Goal: Task Accomplishment & Management: Manage account settings

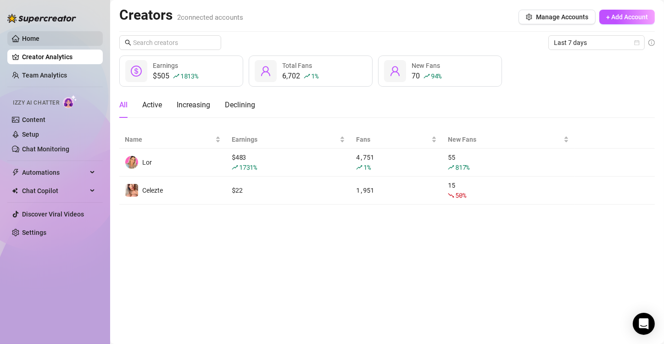
click at [39, 35] on link "Home" at bounding box center [30, 38] width 17 height 7
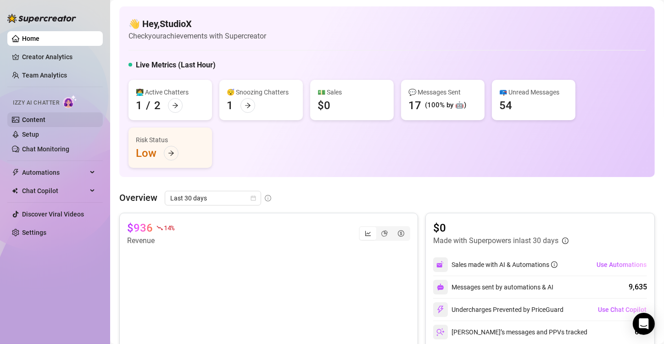
click at [29, 117] on link "Content" at bounding box center [33, 119] width 23 height 7
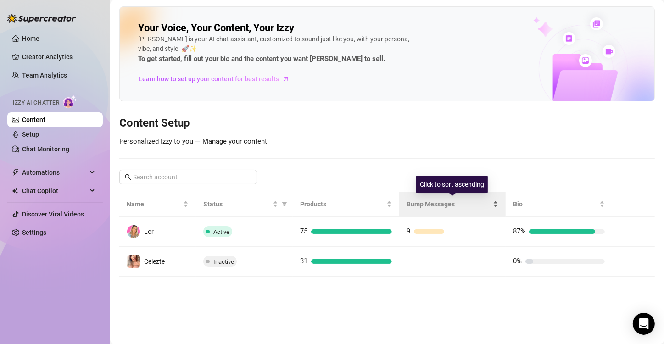
click at [430, 206] on span "Bump Messages" at bounding box center [448, 204] width 84 height 10
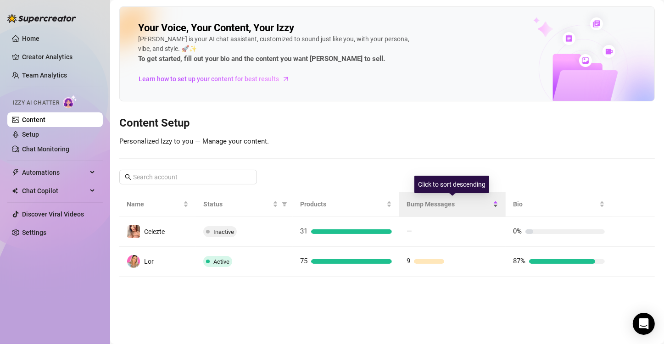
click at [406, 199] on div "Bump Messages" at bounding box center [452, 204] width 92 height 10
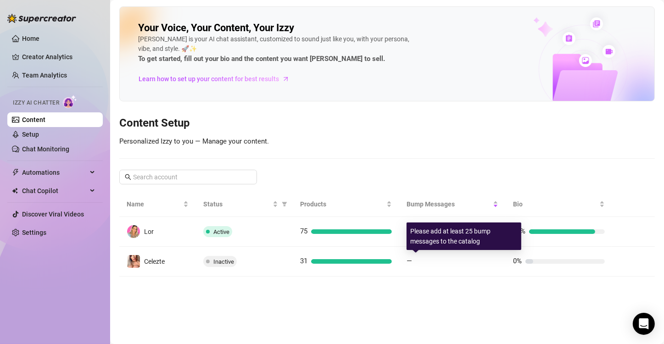
click at [431, 234] on div "Please add at least 25 bump messages to the catalog" at bounding box center [463, 236] width 115 height 28
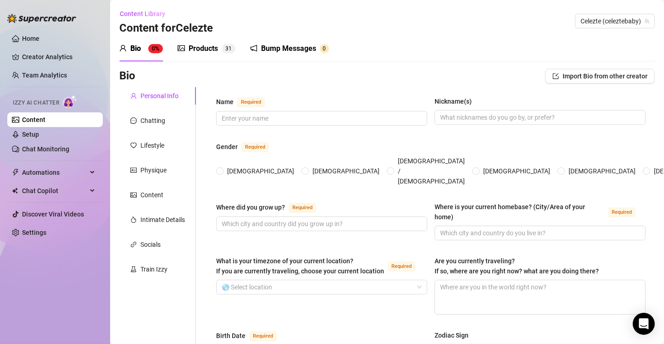
click at [24, 117] on link "Content" at bounding box center [33, 119] width 23 height 7
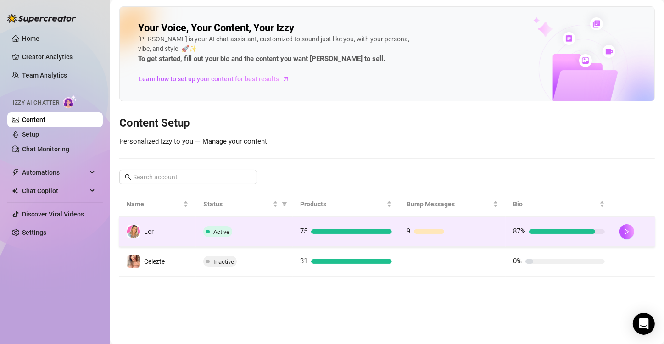
click at [247, 226] on div "Active" at bounding box center [244, 231] width 82 height 11
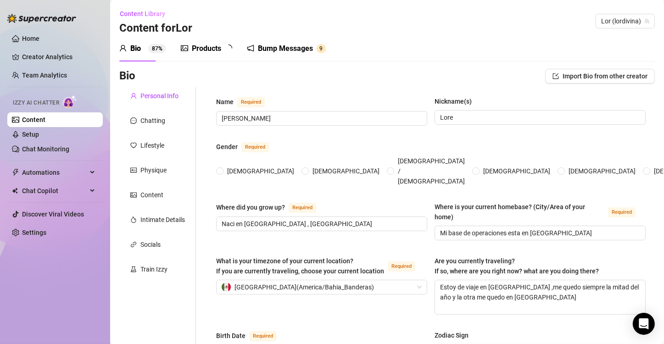
radio input "true"
type input "[DATE]"
click at [314, 44] on div "Bump Messages" at bounding box center [291, 48] width 55 height 11
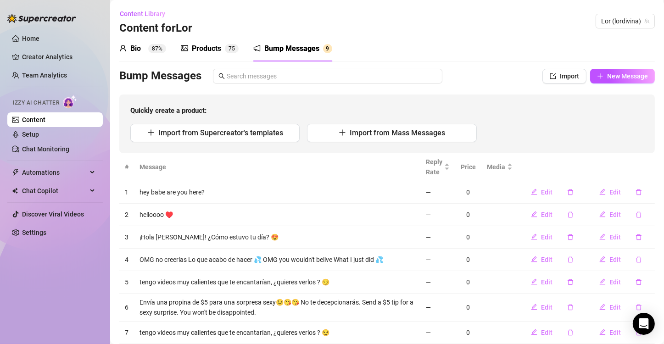
scroll to position [46, 0]
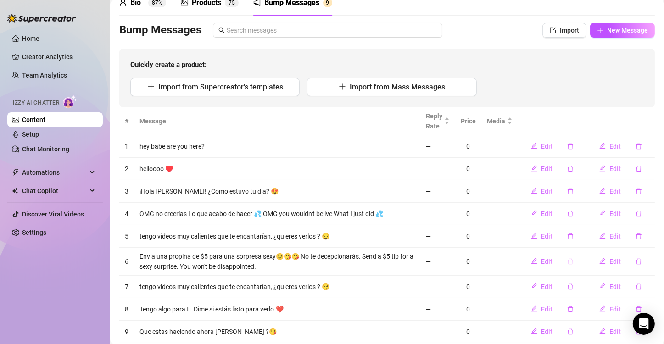
click at [567, 264] on icon "delete" at bounding box center [570, 261] width 6 height 6
click at [590, 244] on div "Delete this message? No Yes" at bounding box center [562, 231] width 81 height 36
click at [589, 238] on span "Yes" at bounding box center [588, 237] width 11 height 7
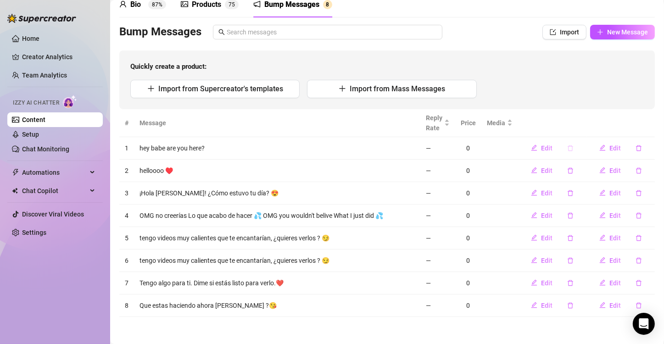
click at [567, 148] on icon "delete" at bounding box center [570, 148] width 6 height 6
click at [593, 124] on span "Yes" at bounding box center [588, 124] width 11 height 7
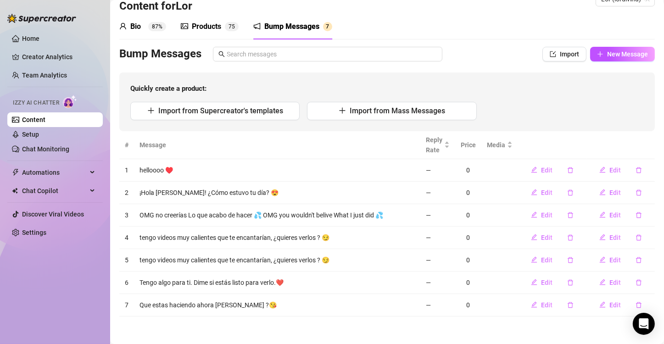
scroll to position [22, 0]
click at [563, 167] on button "button" at bounding box center [569, 170] width 21 height 15
click at [593, 144] on span "Yes" at bounding box center [588, 146] width 11 height 7
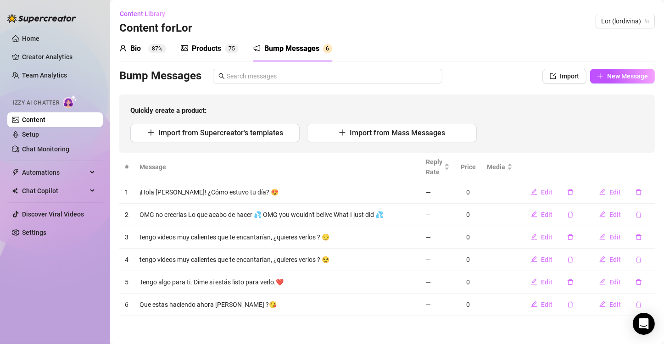
scroll to position [0, 0]
